Goal: Navigation & Orientation: Find specific page/section

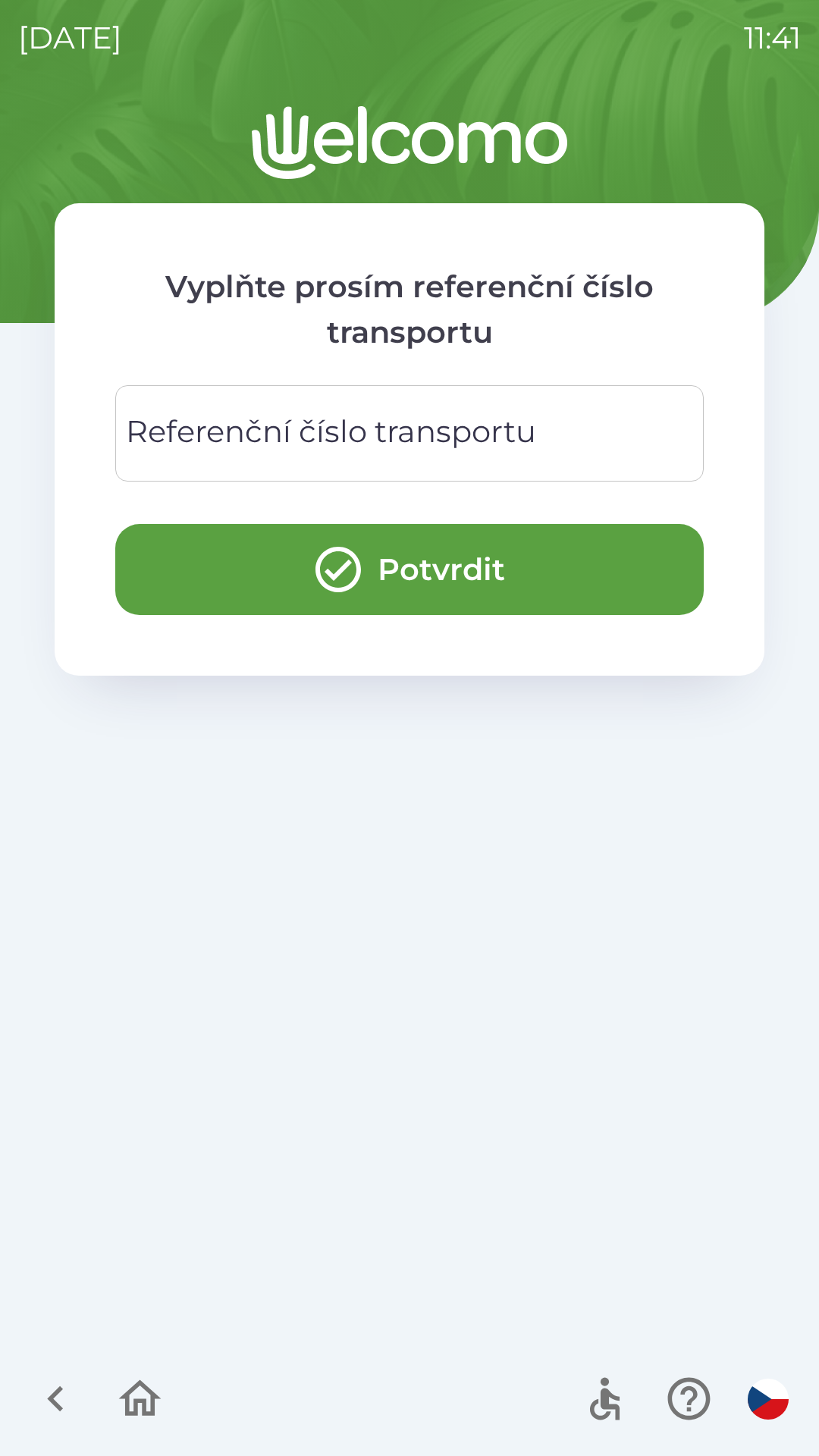
click at [65, 1388] on icon "button" at bounding box center [55, 1399] width 50 height 50
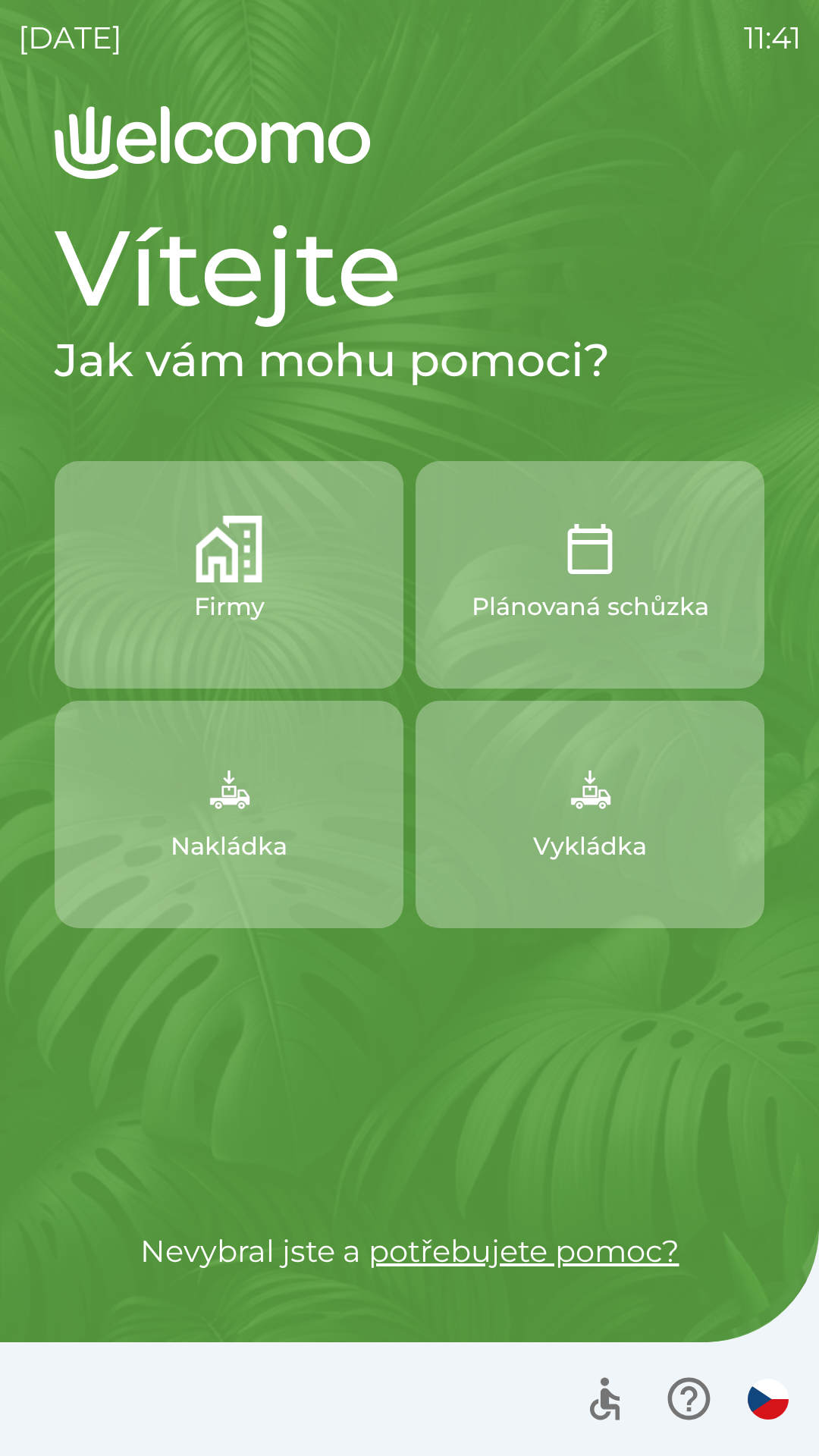
click at [565, 810] on img "button" at bounding box center [589, 788] width 66 height 66
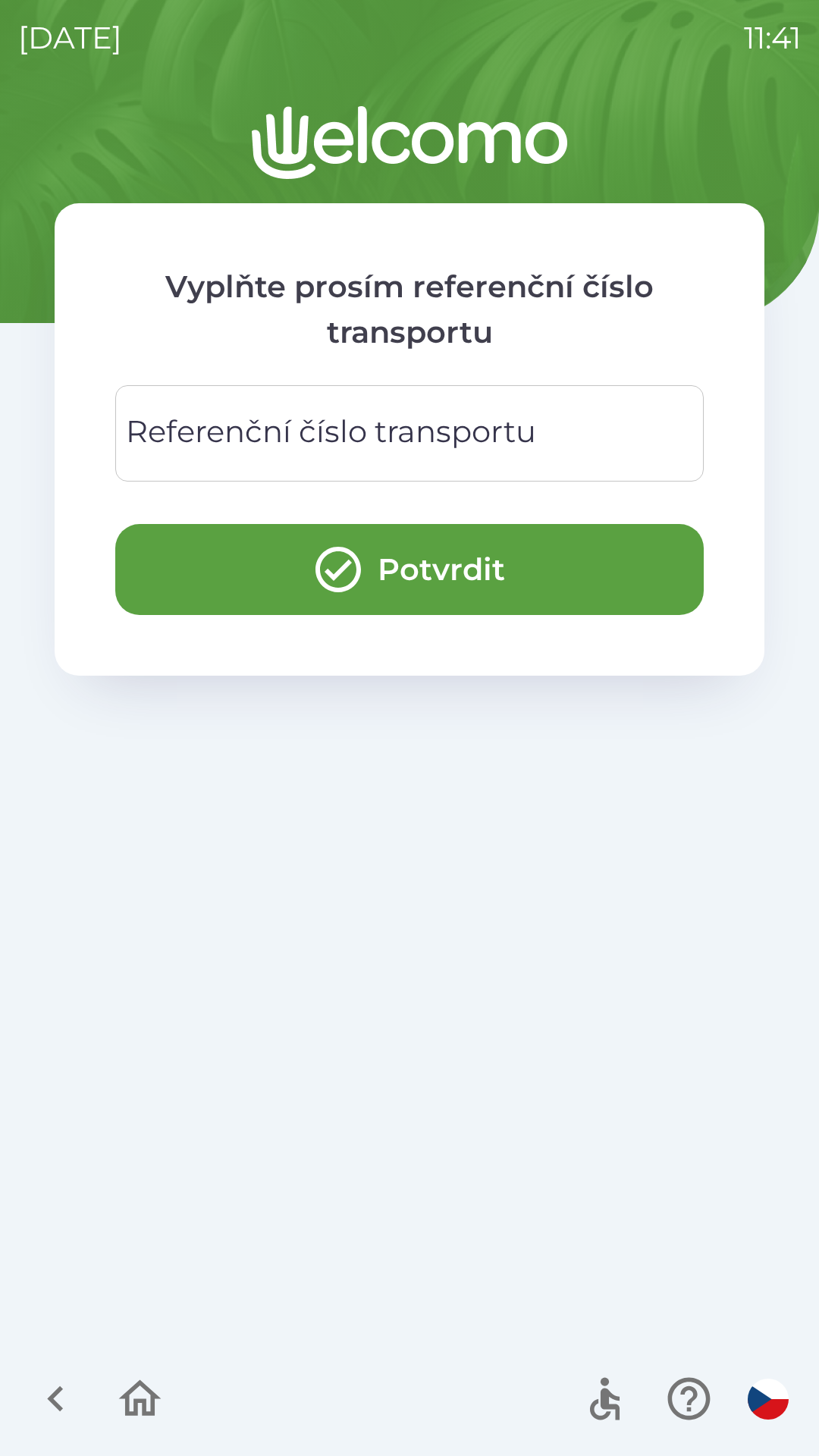
click at [83, 1398] on button "button" at bounding box center [55, 1399] width 63 height 63
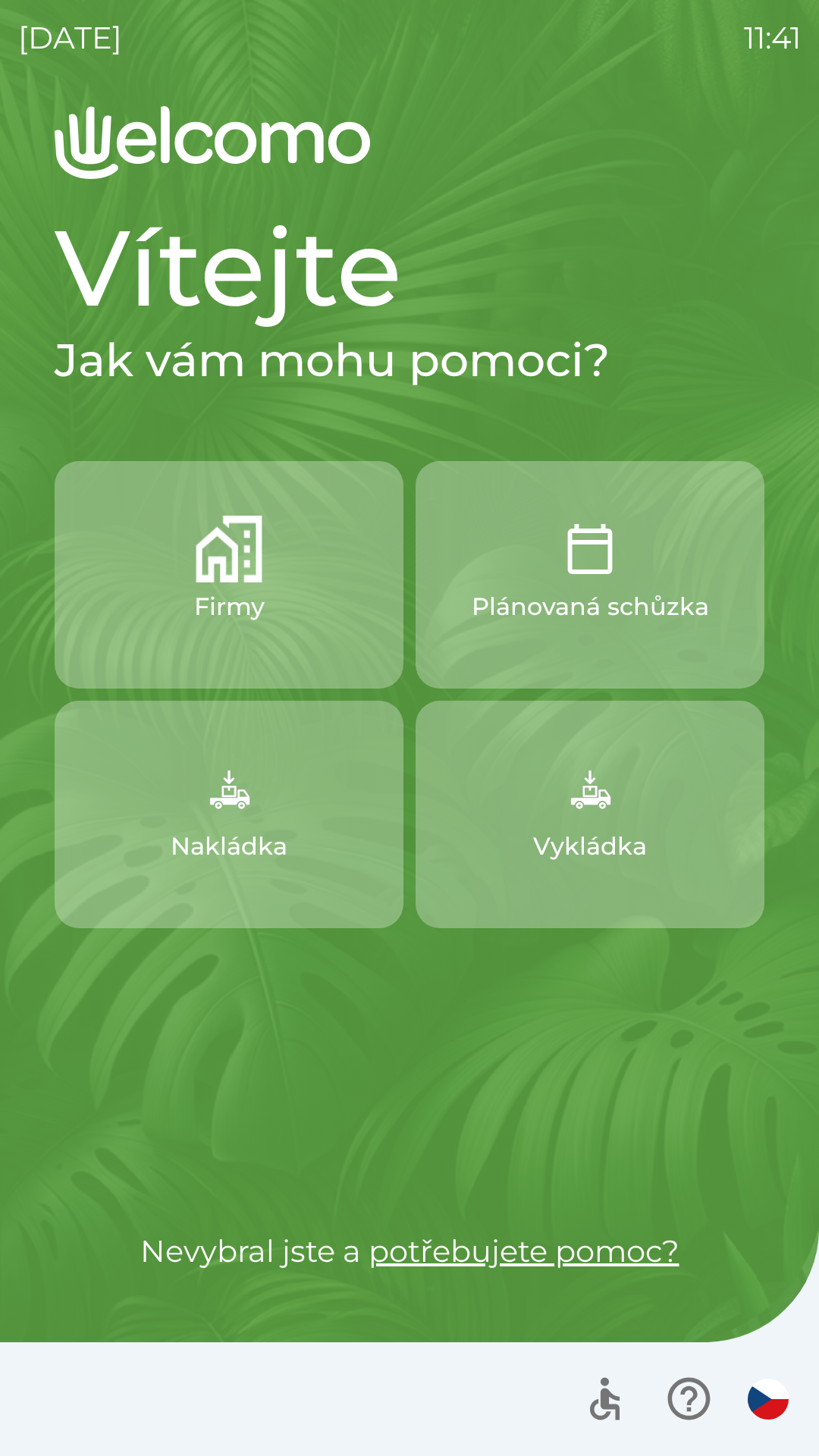
click at [243, 629] on button "Firmy" at bounding box center [229, 574] width 349 height 228
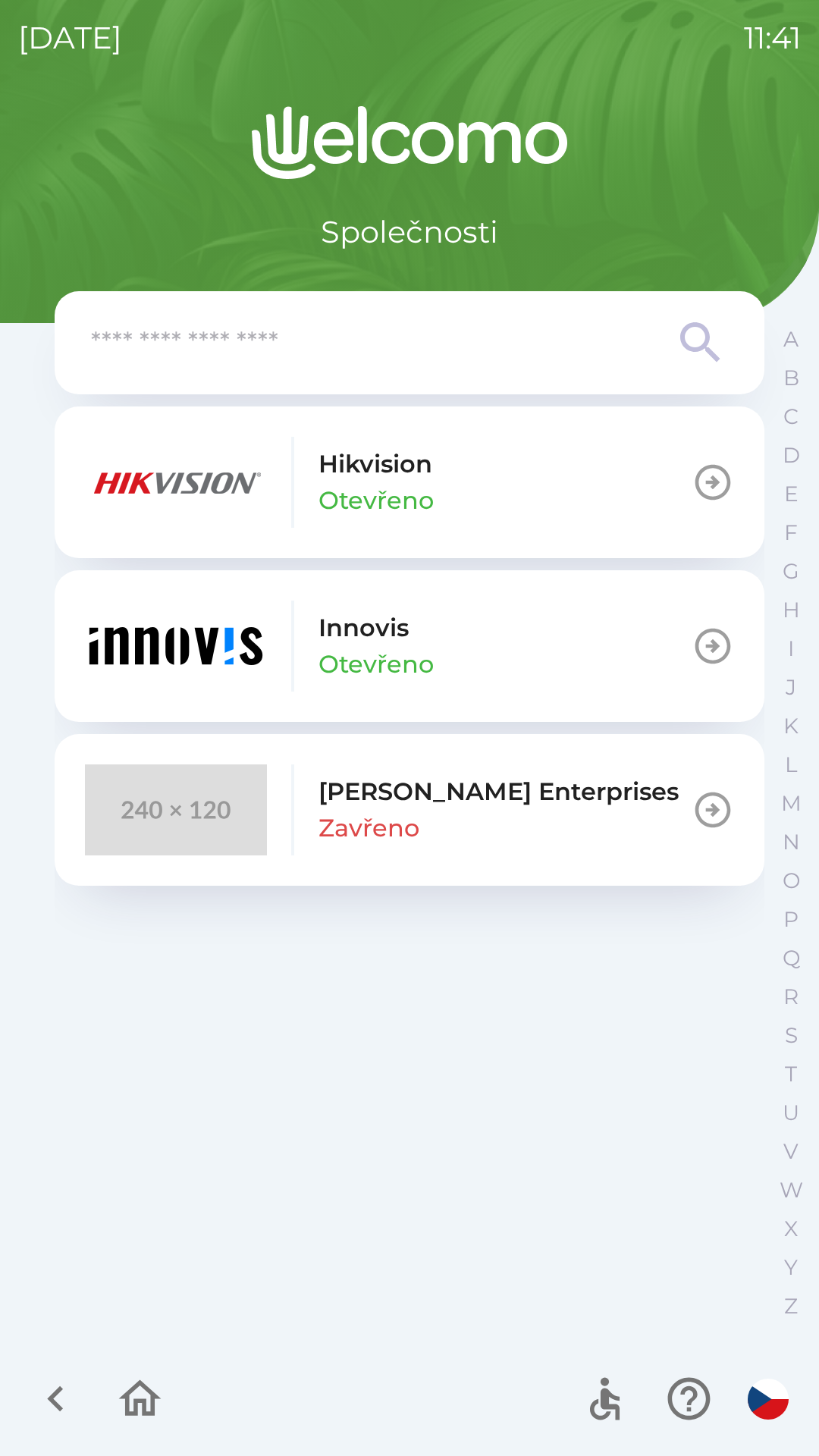
click at [112, 1393] on button "button" at bounding box center [140, 1399] width 63 height 63
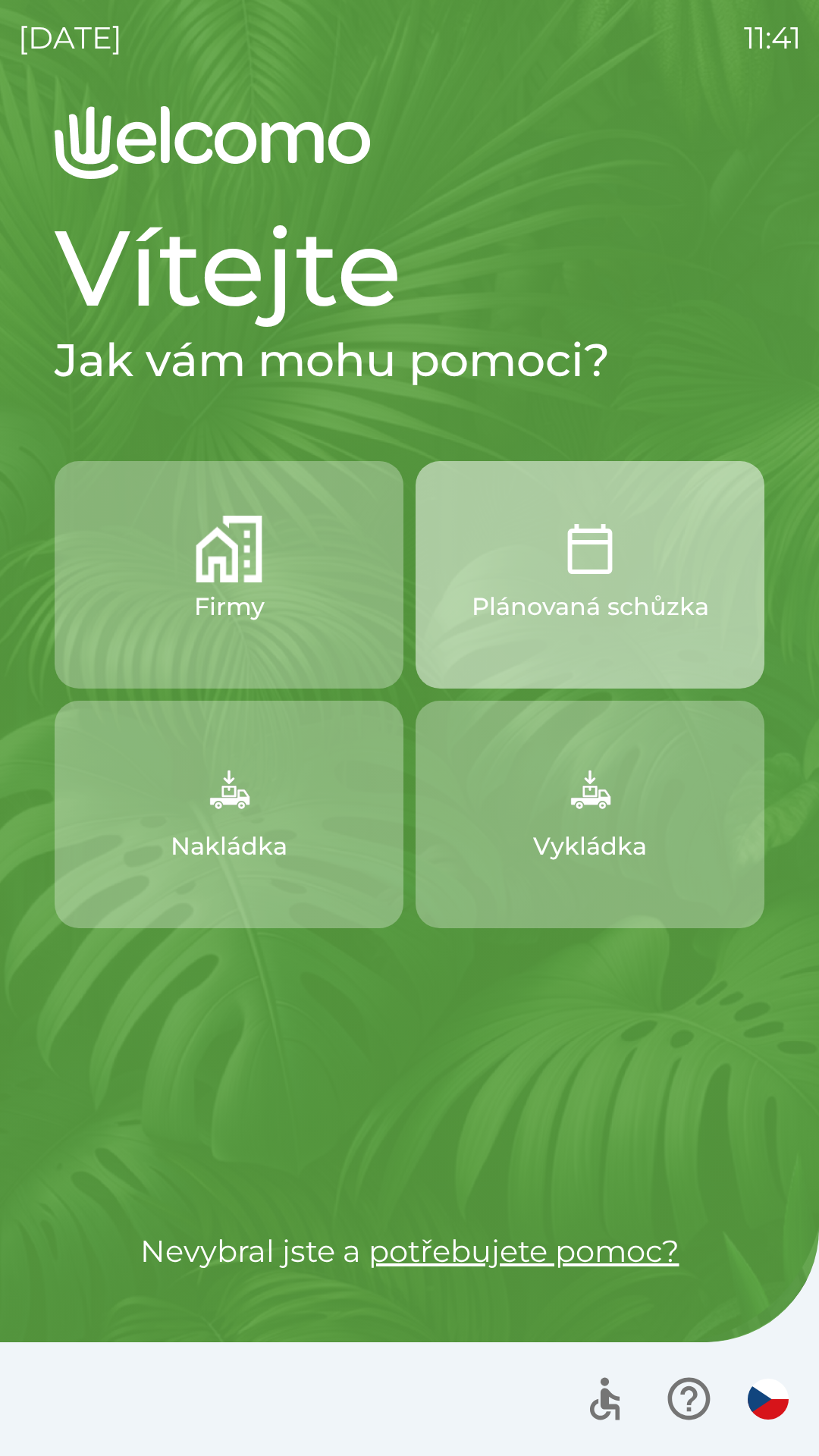
click at [614, 654] on button "Plánovaná schůzka" at bounding box center [589, 574] width 349 height 228
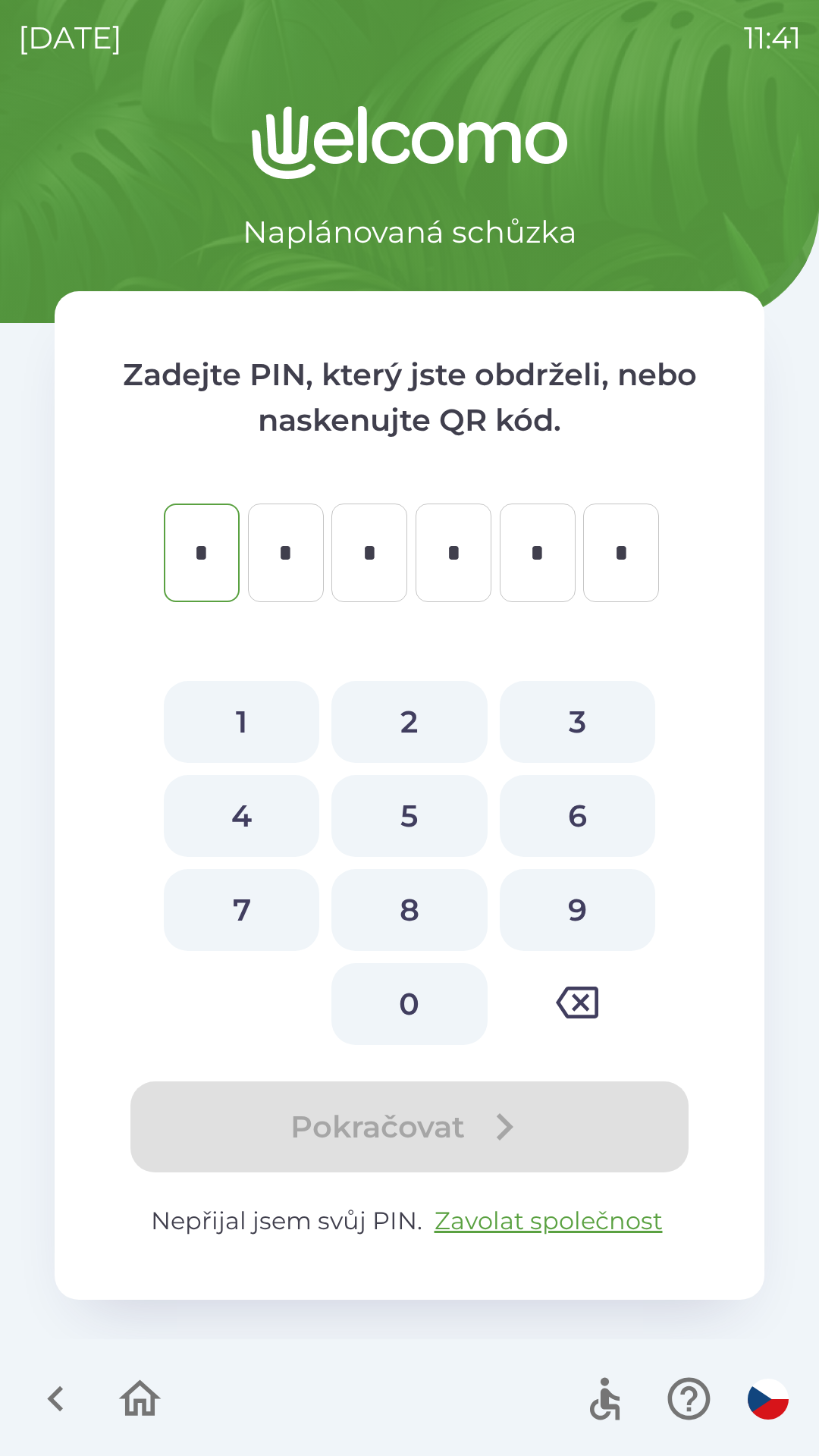
click at [82, 1397] on button "button" at bounding box center [55, 1399] width 63 height 63
